Goal: Find contact information: Find contact information

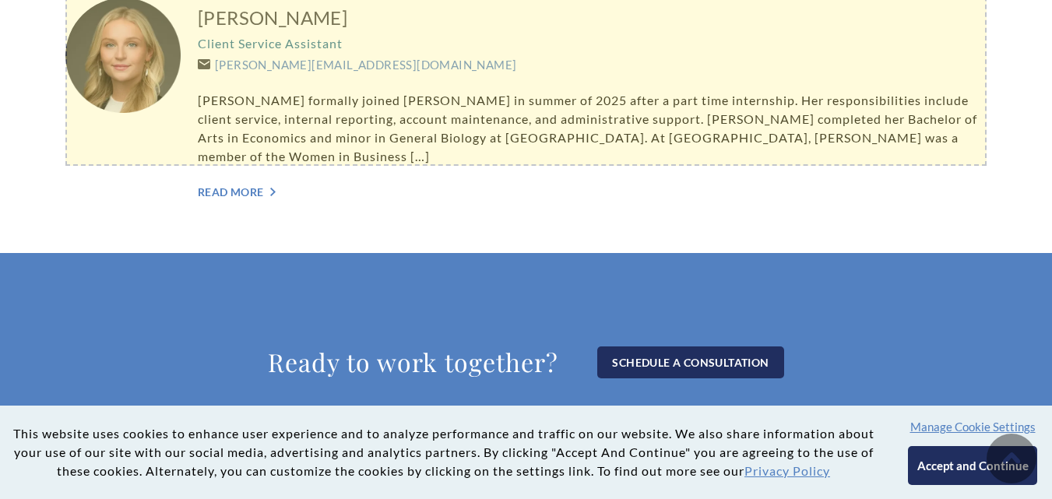
scroll to position [4029, 0]
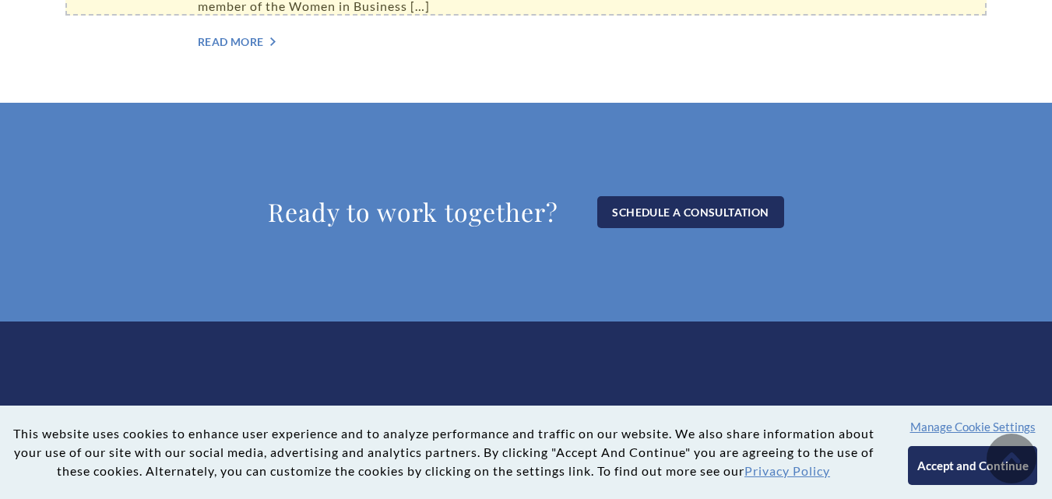
click at [940, 470] on button "Accept and Continue" at bounding box center [972, 465] width 129 height 39
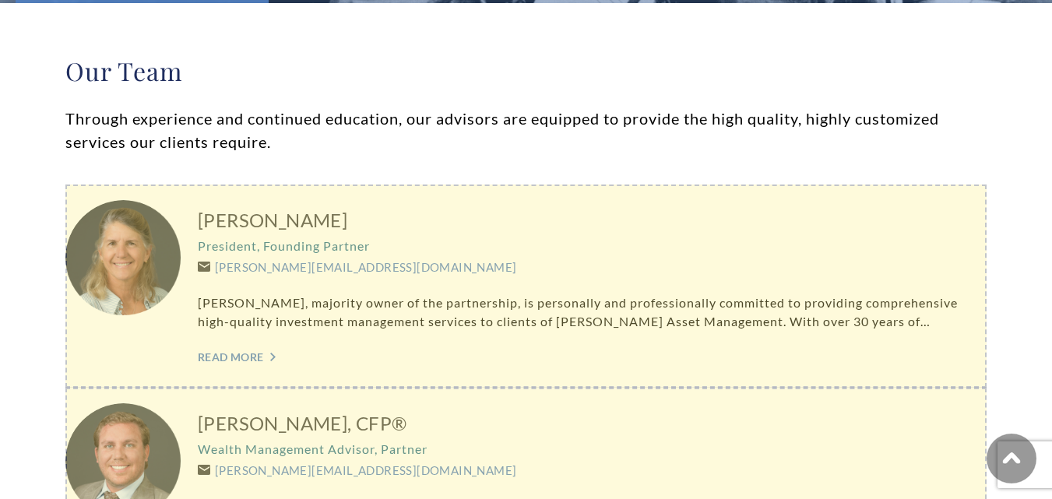
scroll to position [0, 0]
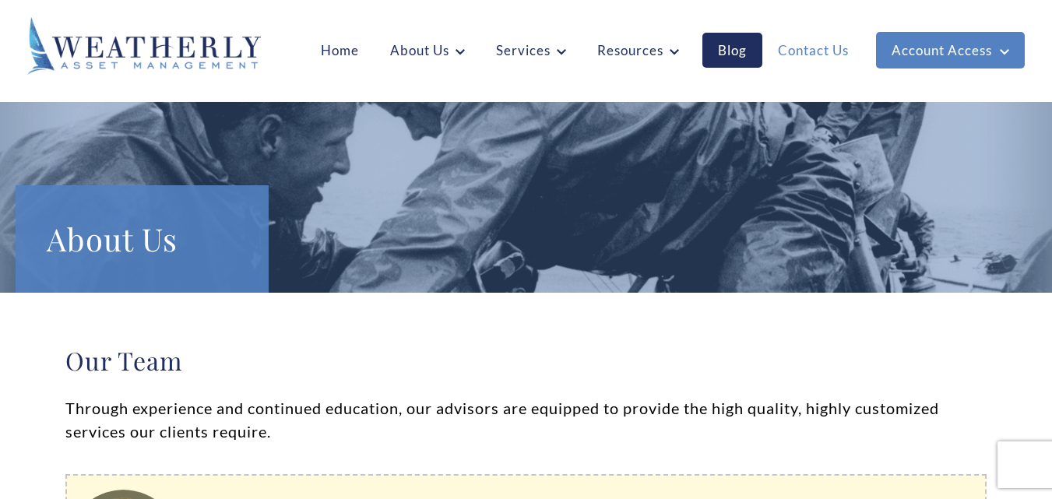
click at [812, 43] on link "Contact Us" at bounding box center [814, 50] width 102 height 35
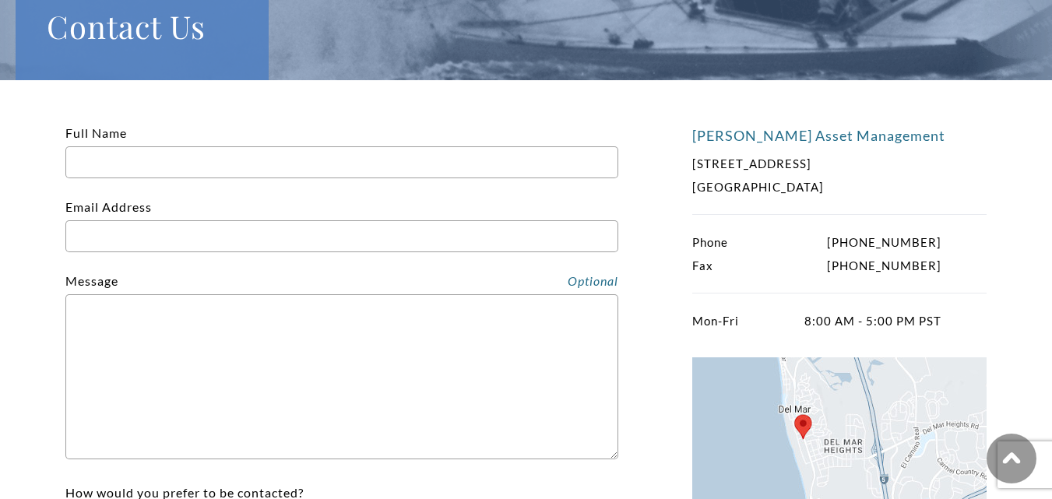
scroll to position [234, 0]
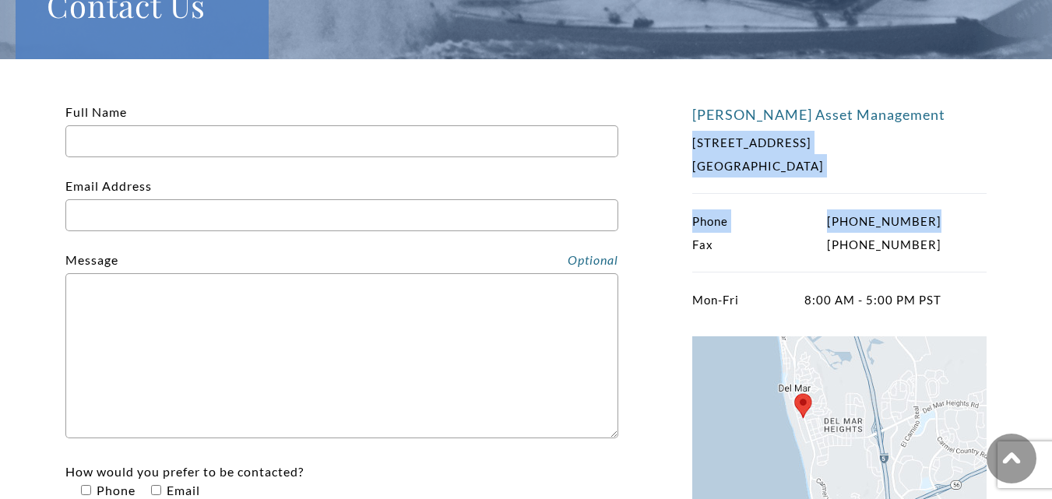
drag, startPoint x: 687, startPoint y: 143, endPoint x: 940, endPoint y: 221, distance: 265.1
click at [940, 221] on div "Weatherly Asset Management 832 Camino del Mar, Suite 4 Del Mar, CA 92014 Phone …" at bounding box center [526, 366] width 1052 height 615
copy div "832 Camino del Mar, Suite 4 Del Mar, CA 92014 Phone (858) 259-4507"
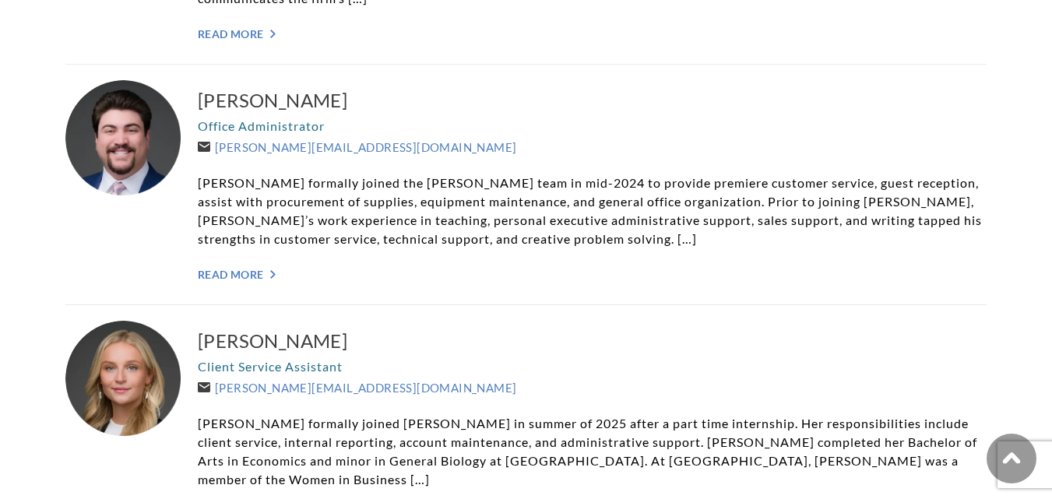
scroll to position [3561, 0]
